Goal: Check status

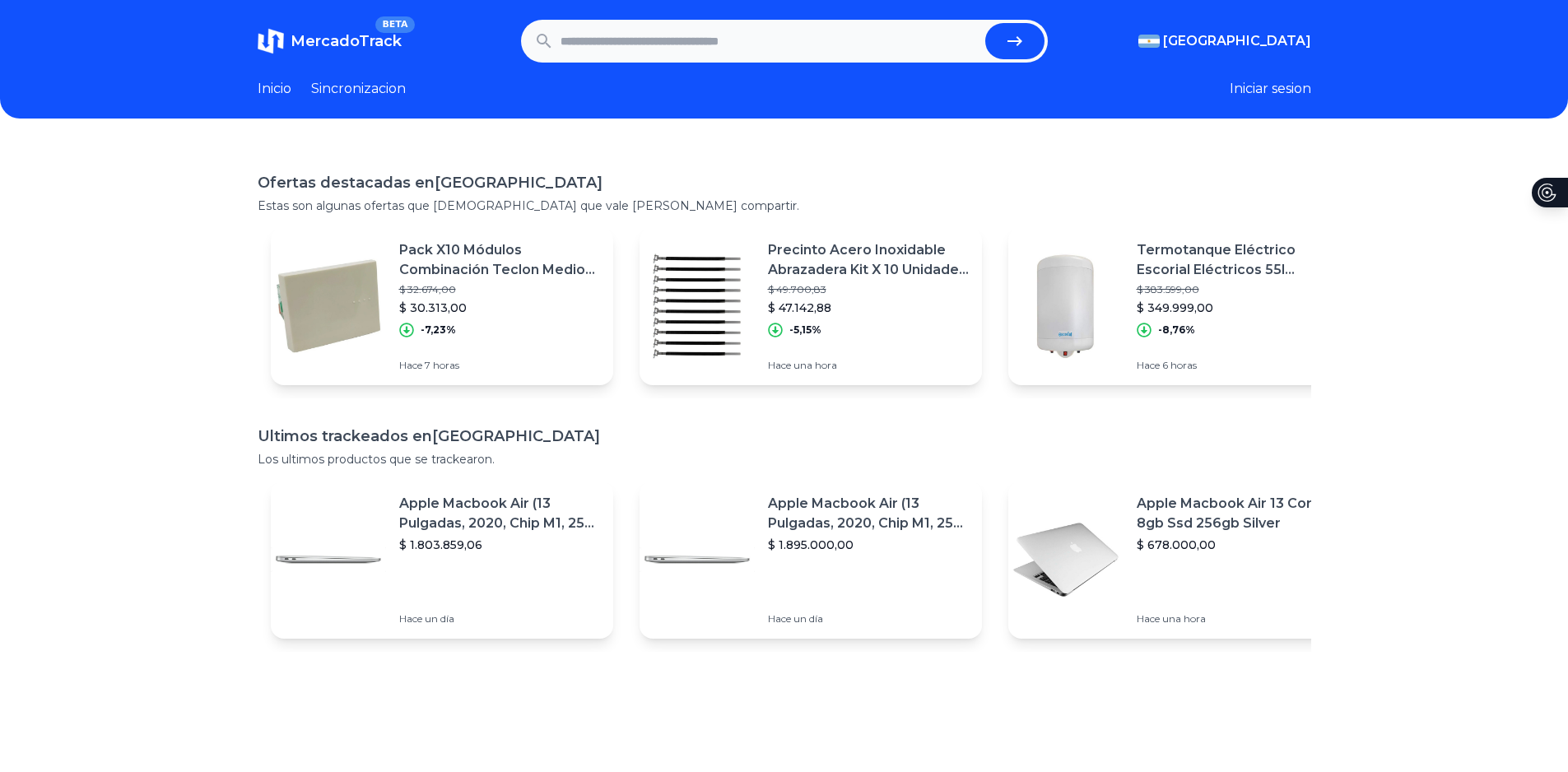
click at [622, 45] on input "text" at bounding box center [769, 41] width 418 height 36
paste input "**********"
click at [1020, 41] on icon "submit" at bounding box center [1014, 41] width 15 height 10
type input "**********"
